Goal: Information Seeking & Learning: Learn about a topic

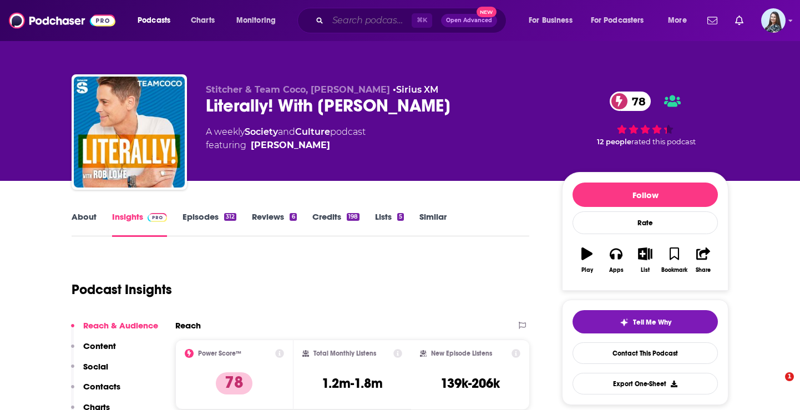
drag, startPoint x: 0, startPoint y: 0, endPoint x: 350, endPoint y: 22, distance: 350.8
click at [350, 22] on input "Search podcasts, credits, & more..." at bounding box center [370, 21] width 84 height 18
paste input "GoodFellows"
type input "GoodFellows"
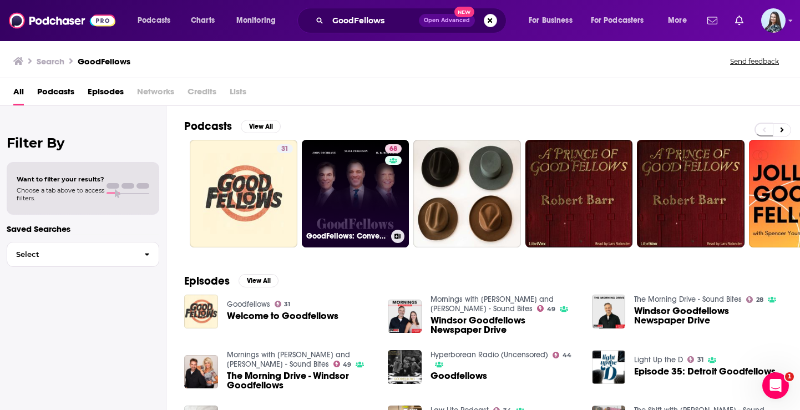
click at [358, 187] on link "68 GoodFellows: Conversations from the [PERSON_NAME][GEOGRAPHIC_DATA]" at bounding box center [356, 194] width 108 height 108
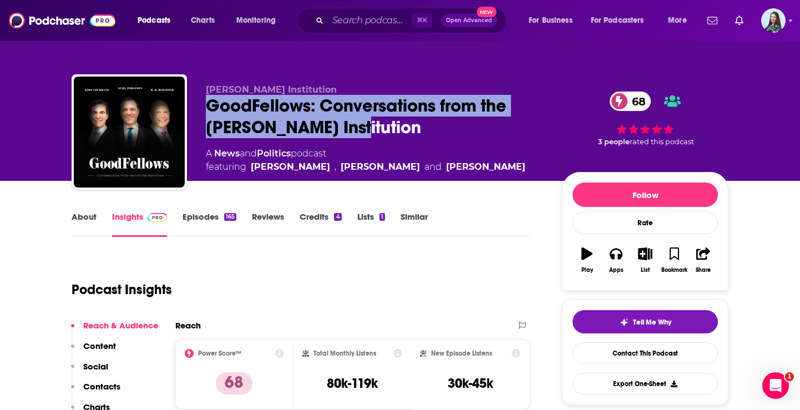
drag, startPoint x: 374, startPoint y: 128, endPoint x: 189, endPoint y: 109, distance: 186.8
click at [189, 109] on div "[PERSON_NAME] Institution GoodFellows: Conversations from the [PERSON_NAME] Ins…" at bounding box center [400, 134] width 657 height 120
copy h2 "GoodFellows: Conversations from the [PERSON_NAME] Institution"
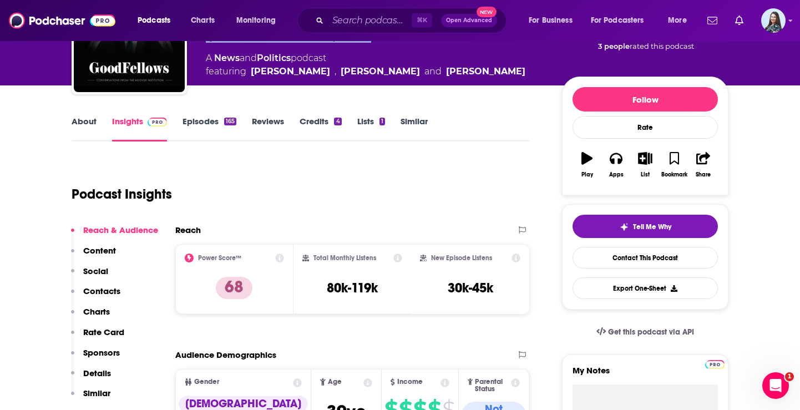
scroll to position [130, 0]
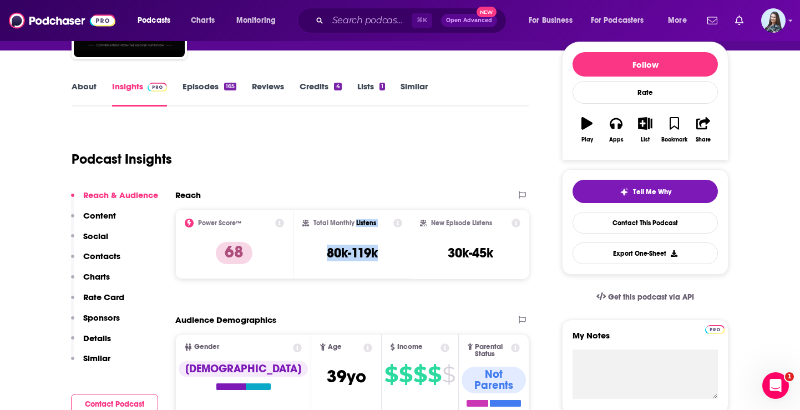
drag, startPoint x: 377, startPoint y: 257, endPoint x: 356, endPoint y: 224, distance: 38.9
click at [356, 224] on div "Total Monthly Listens 80k-119k" at bounding box center [352, 244] width 100 height 51
copy div "Listens 80k-119k"
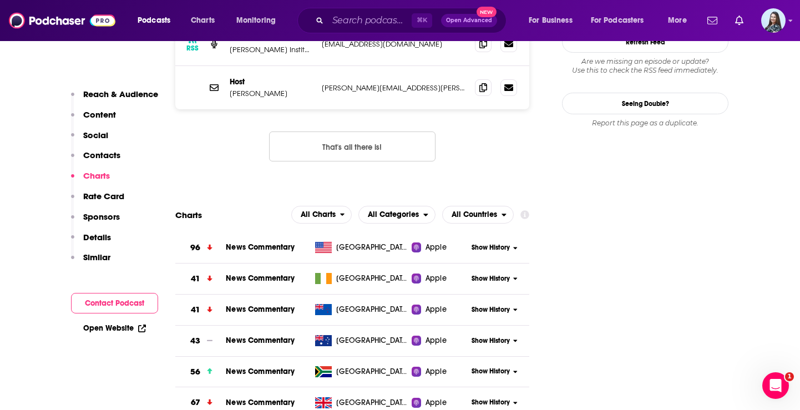
scroll to position [1181, 0]
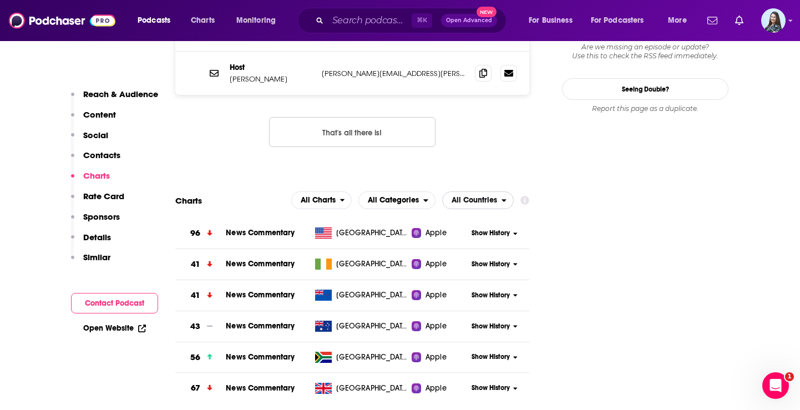
click at [467, 196] on span "All Countries" at bounding box center [474, 200] width 45 height 8
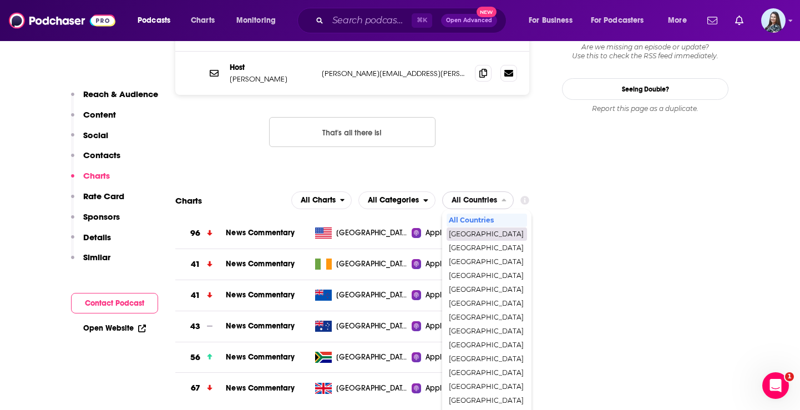
click at [475, 231] on span "[GEOGRAPHIC_DATA]" at bounding box center [486, 234] width 75 height 7
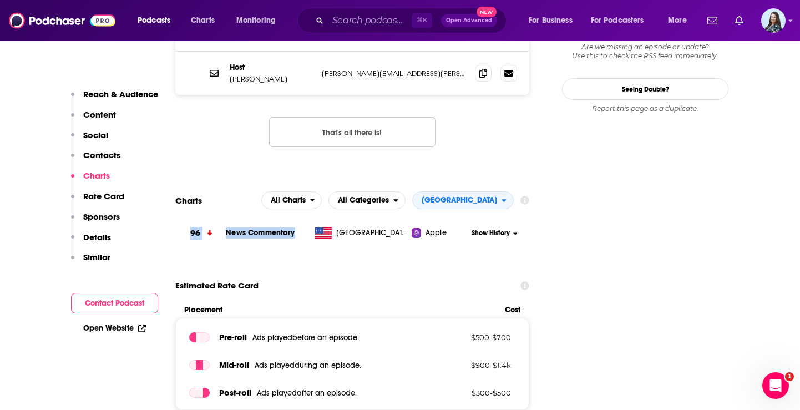
drag, startPoint x: 297, startPoint y: 186, endPoint x: 188, endPoint y: 184, distance: 109.3
click at [188, 218] on tr "96 News Commentary United States Apple Show History" at bounding box center [352, 233] width 354 height 31
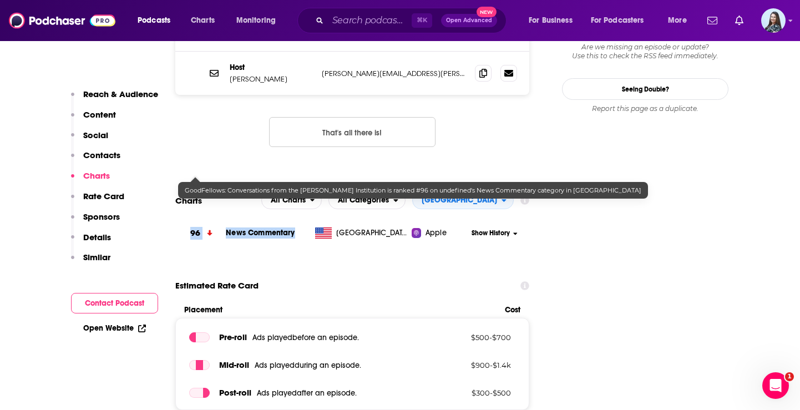
copy tr "96 News Commentary"
